Goal: Task Accomplishment & Management: Use online tool/utility

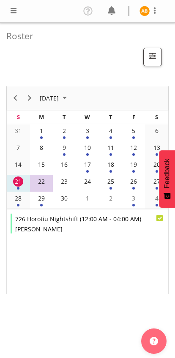
click at [9, 9] on span at bounding box center [13, 10] width 10 height 10
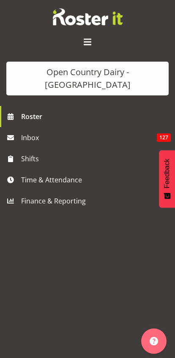
click at [25, 173] on span "Time & Attendance" at bounding box center [89, 179] width 137 height 13
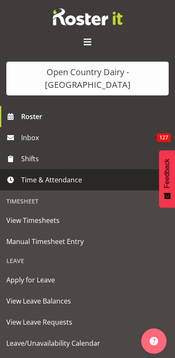
click at [15, 235] on span "Manual Timesheet Entry" at bounding box center [87, 241] width 162 height 13
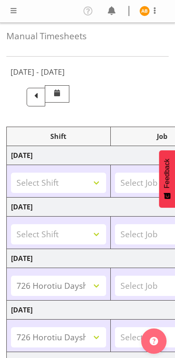
select select "78954"
select select "78987"
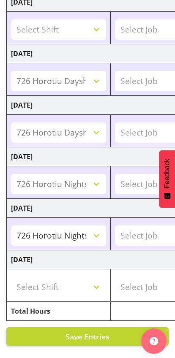
click at [91, 333] on span "Save Entries" at bounding box center [87, 336] width 44 height 10
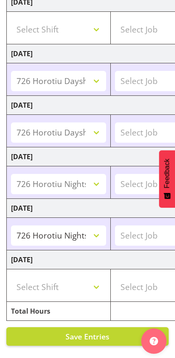
click at [97, 335] on span "Save Entries" at bounding box center [87, 336] width 44 height 10
